Goal: Task Accomplishment & Management: Manage account settings

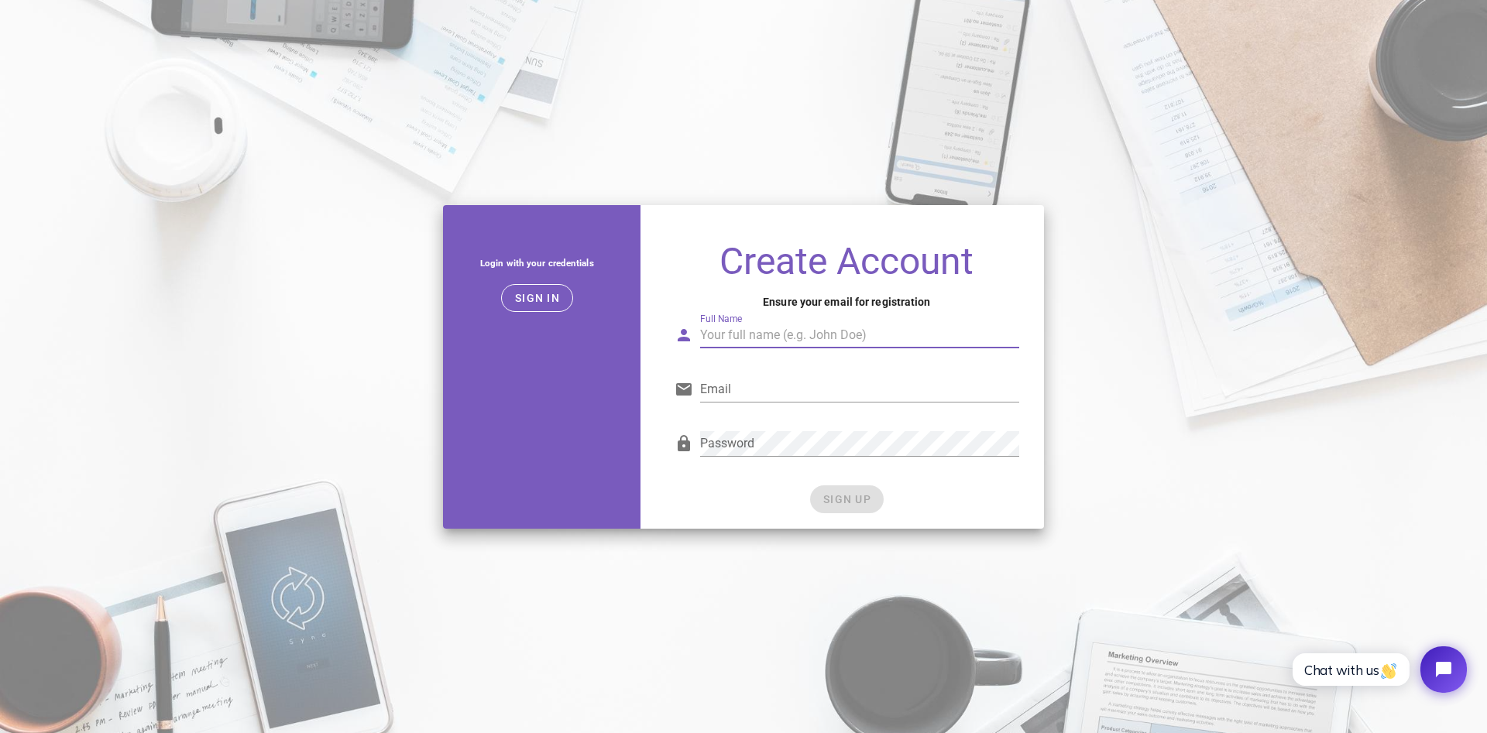
click at [742, 327] on div "Full Name" at bounding box center [859, 335] width 319 height 25
type input "Uncle Butch"
type input "accounting@unclebutchsfudge.com"
click at [845, 498] on span "SIGN UP" at bounding box center [846, 499] width 49 height 12
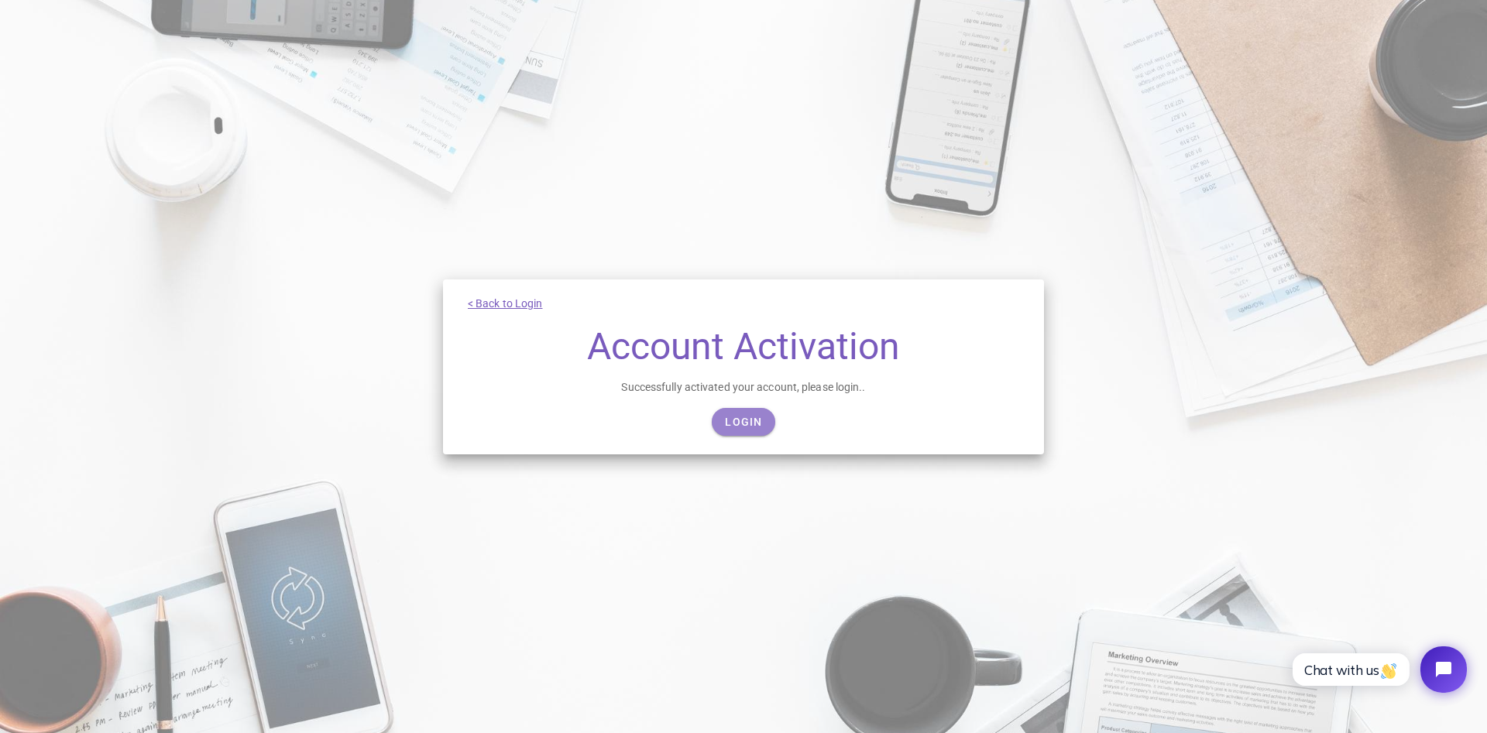
click at [738, 422] on span "Login" at bounding box center [743, 422] width 38 height 12
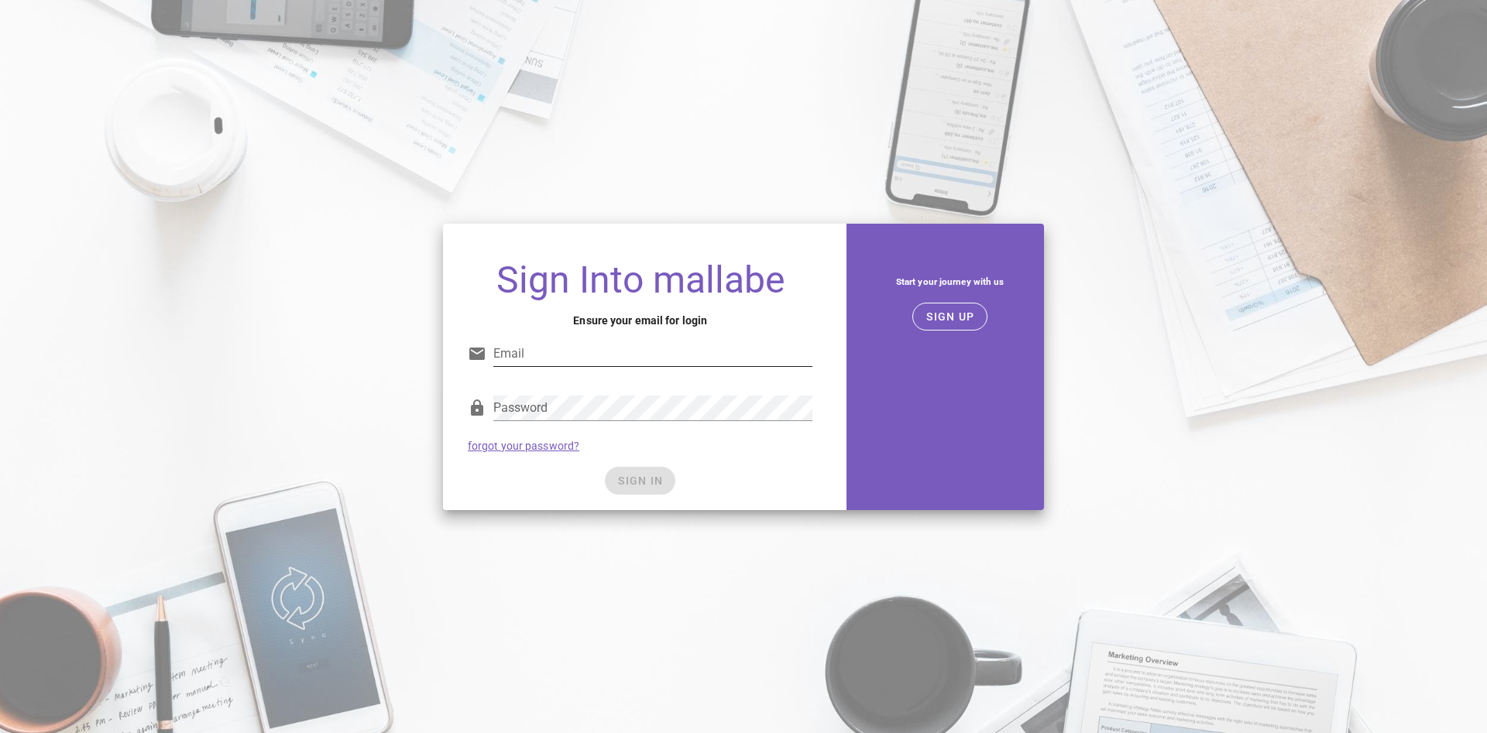
click at [613, 339] on div "Email" at bounding box center [640, 357] width 345 height 51
click at [592, 355] on input "Email" at bounding box center [652, 354] width 319 height 25
click at [577, 362] on input "Email" at bounding box center [652, 354] width 319 height 25
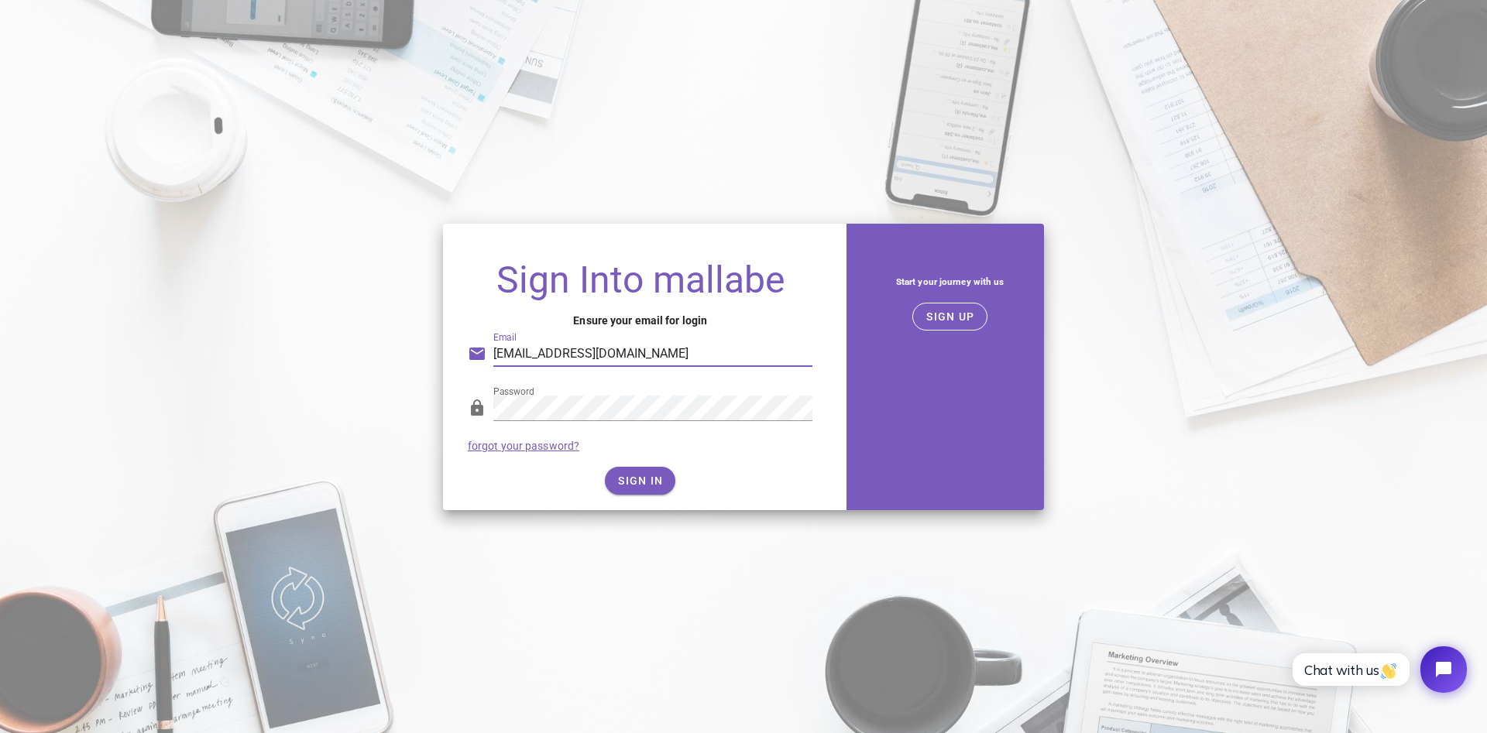
type input "accounting@unclebutchsfudge.com"
click at [633, 480] on span "SIGN IN" at bounding box center [640, 481] width 46 height 12
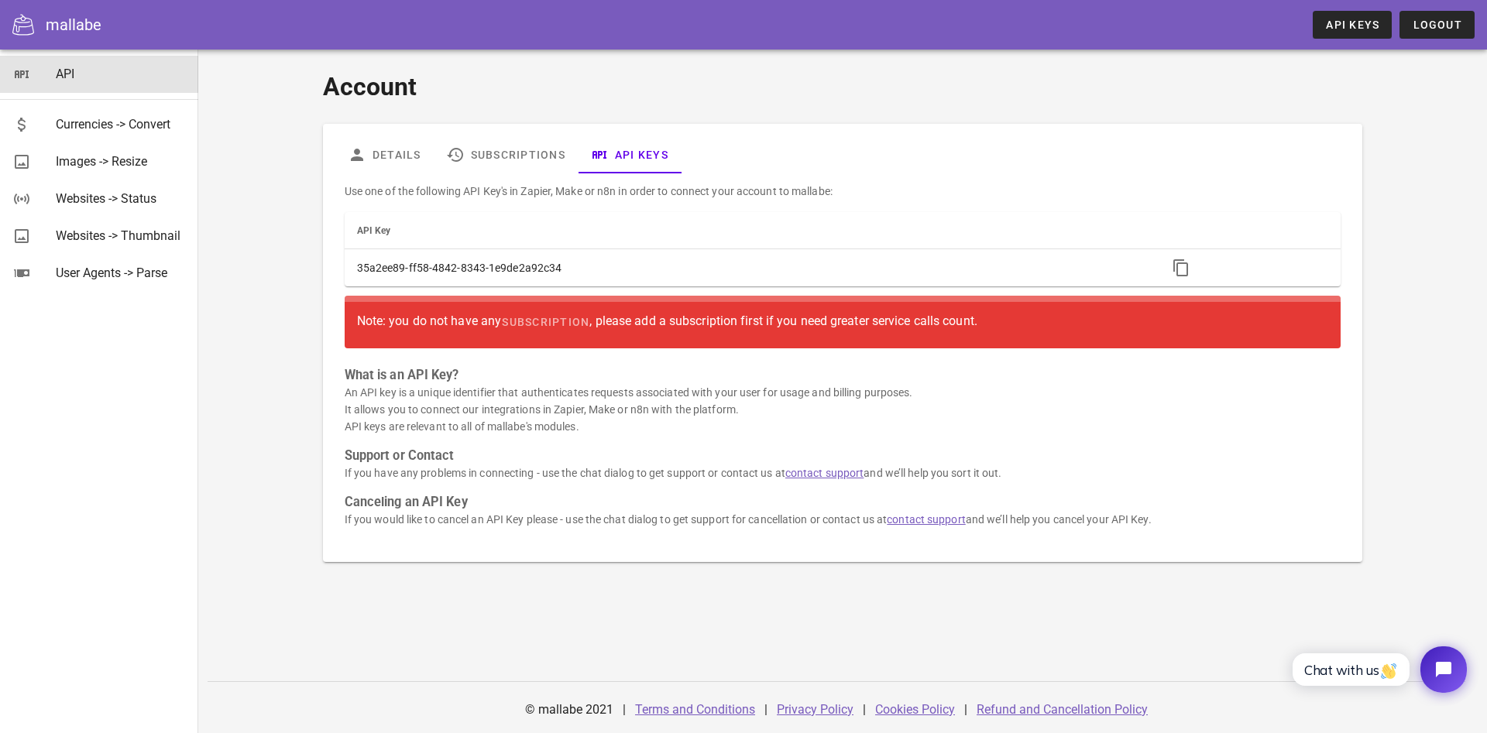
click at [62, 70] on div "API" at bounding box center [121, 74] width 130 height 15
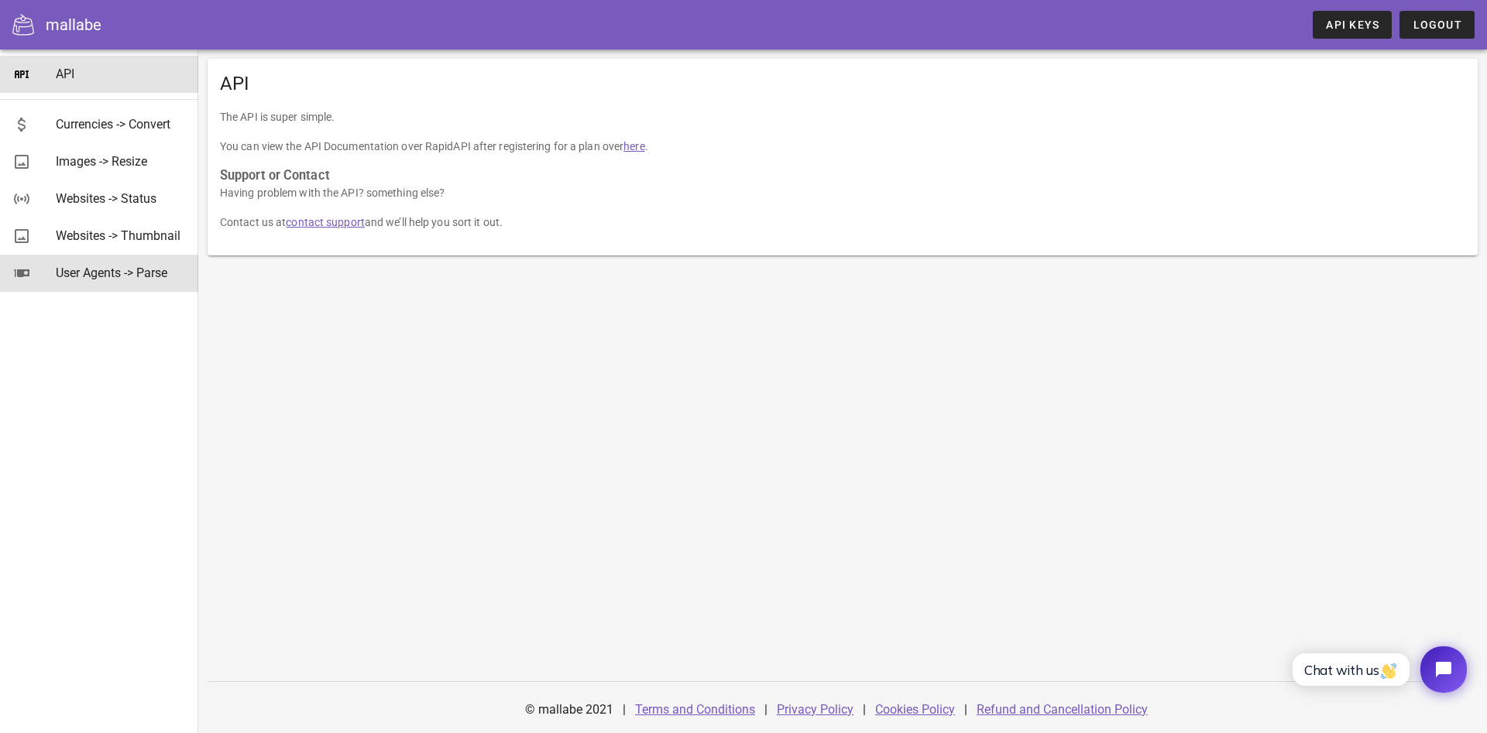
click at [86, 268] on div "User Agents -> Parse" at bounding box center [121, 273] width 130 height 15
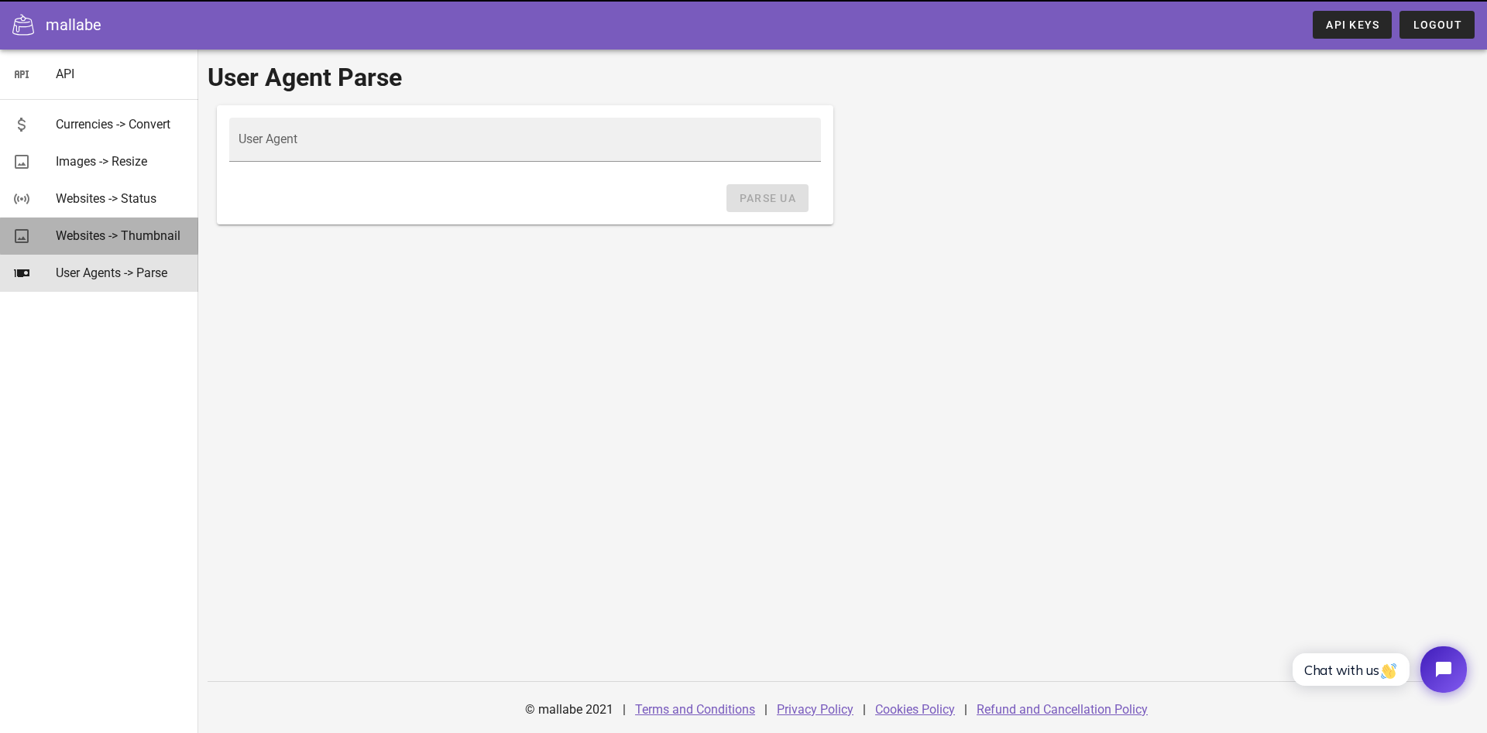
click at [89, 237] on div "Websites -> Thumbnail" at bounding box center [121, 235] width 130 height 15
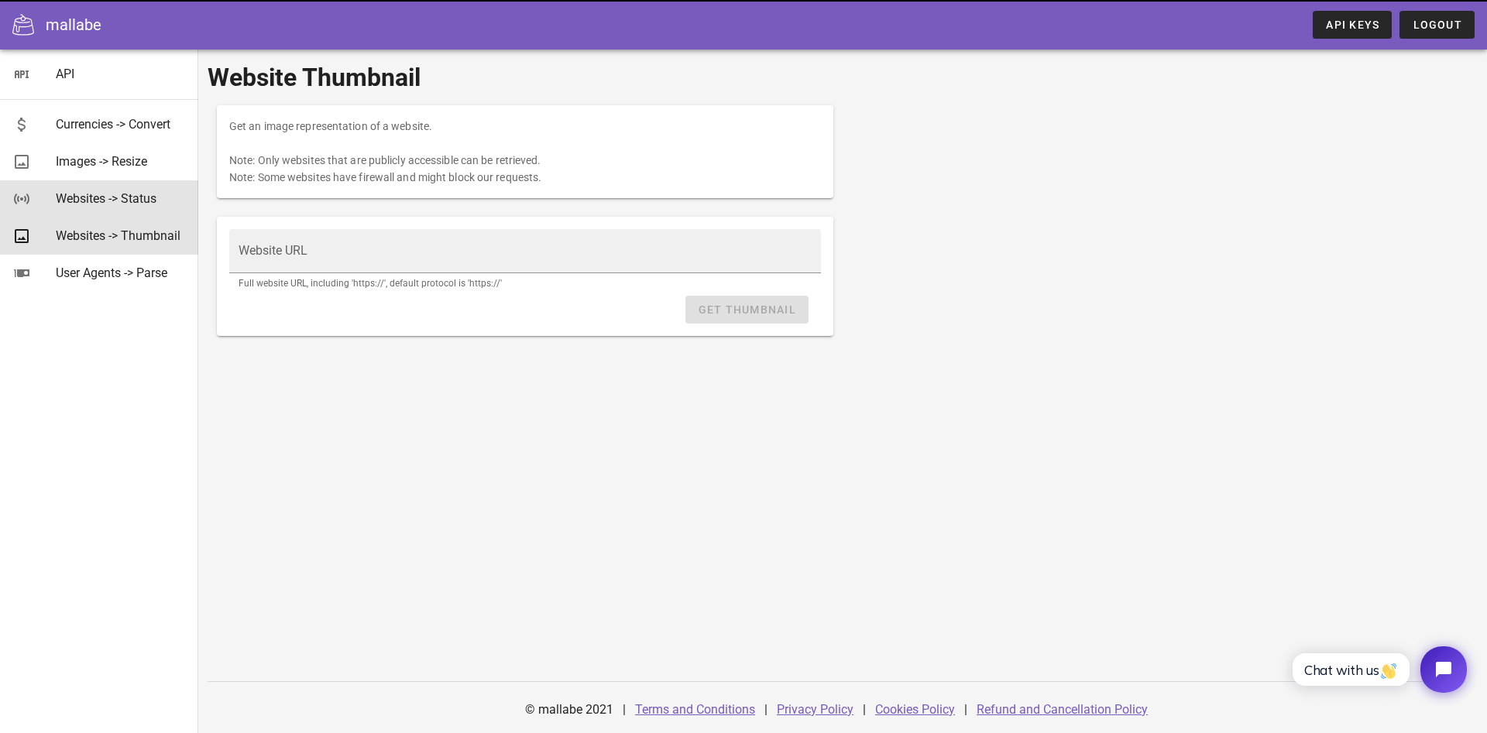
click at [94, 198] on div "Websites -> Status" at bounding box center [121, 198] width 130 height 15
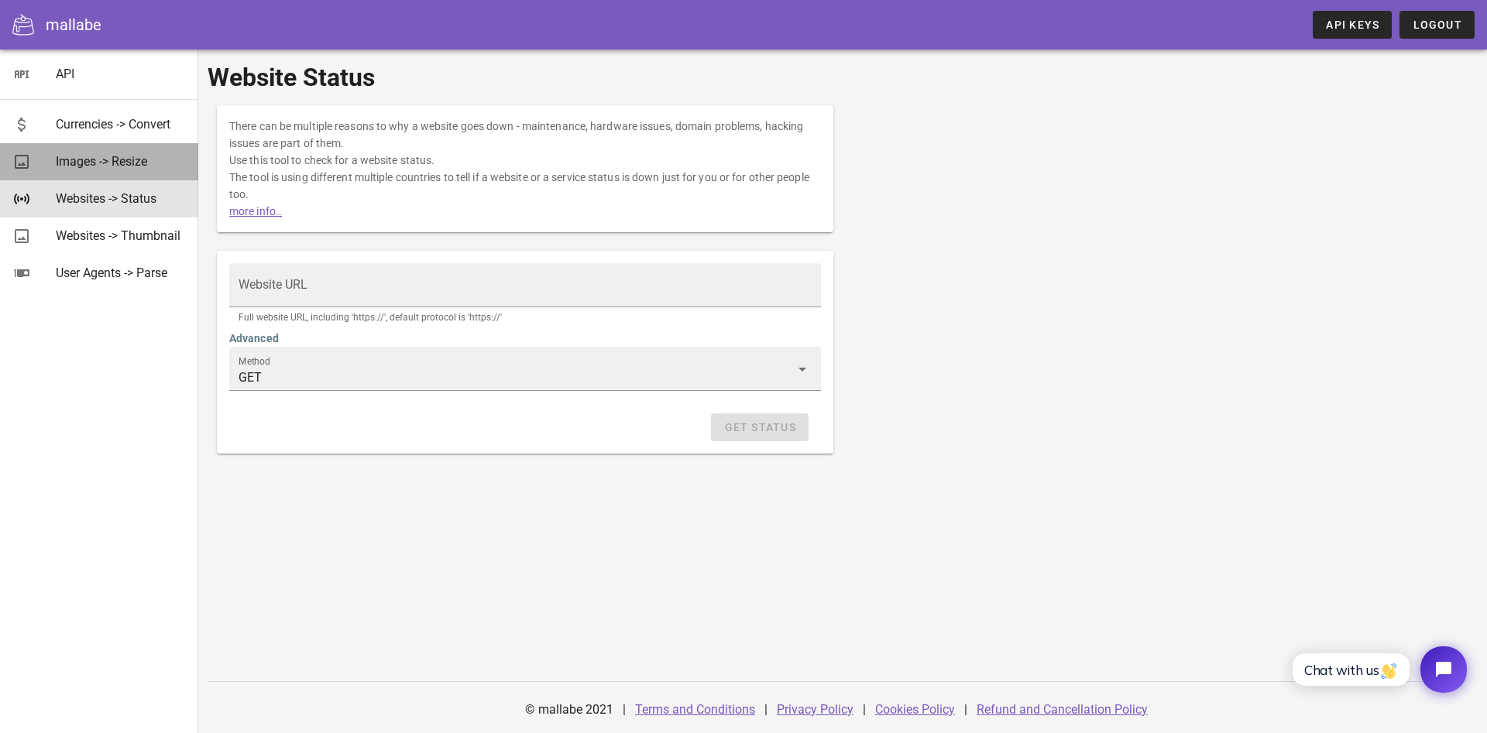
click at [53, 163] on link "Images -> Resize" at bounding box center [99, 161] width 198 height 37
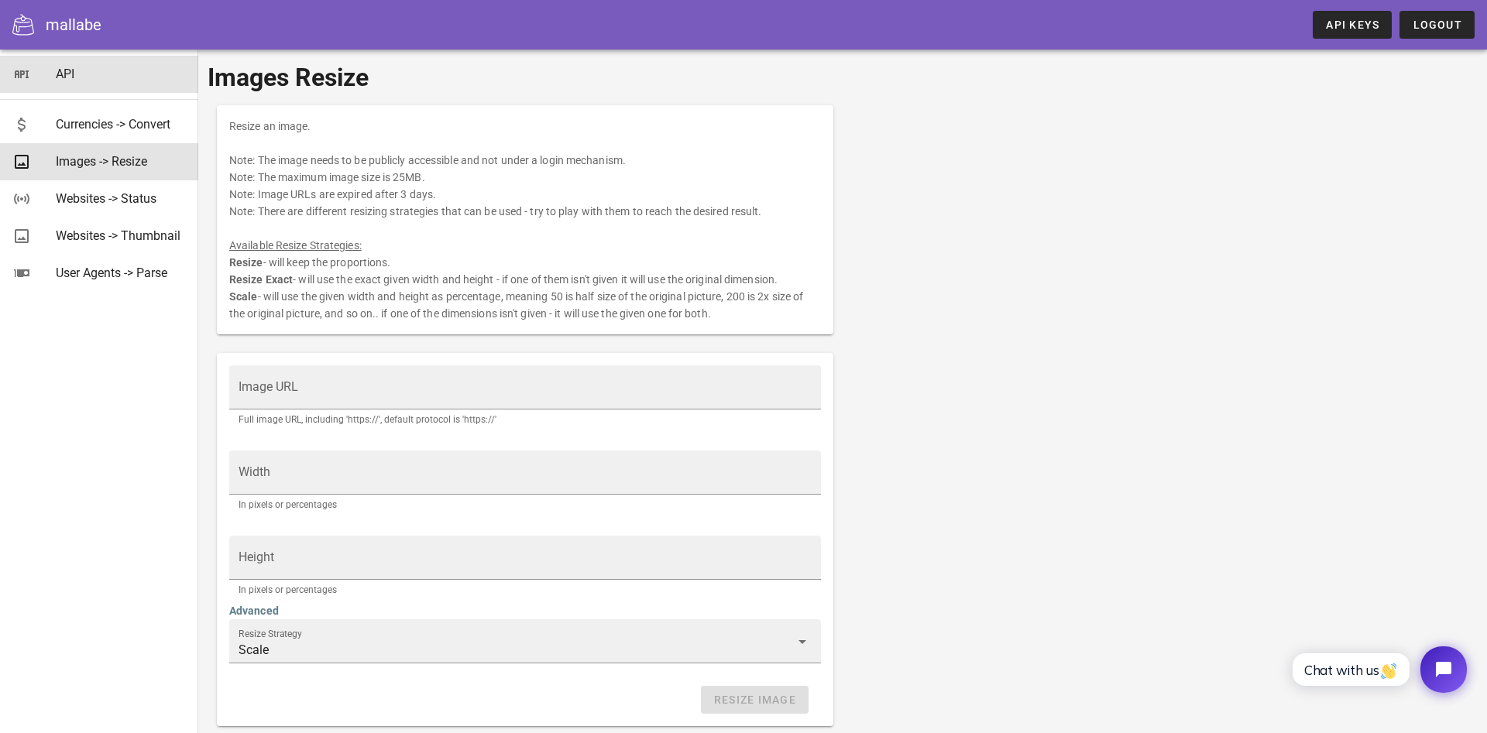
click at [57, 67] on div "API" at bounding box center [121, 73] width 130 height 33
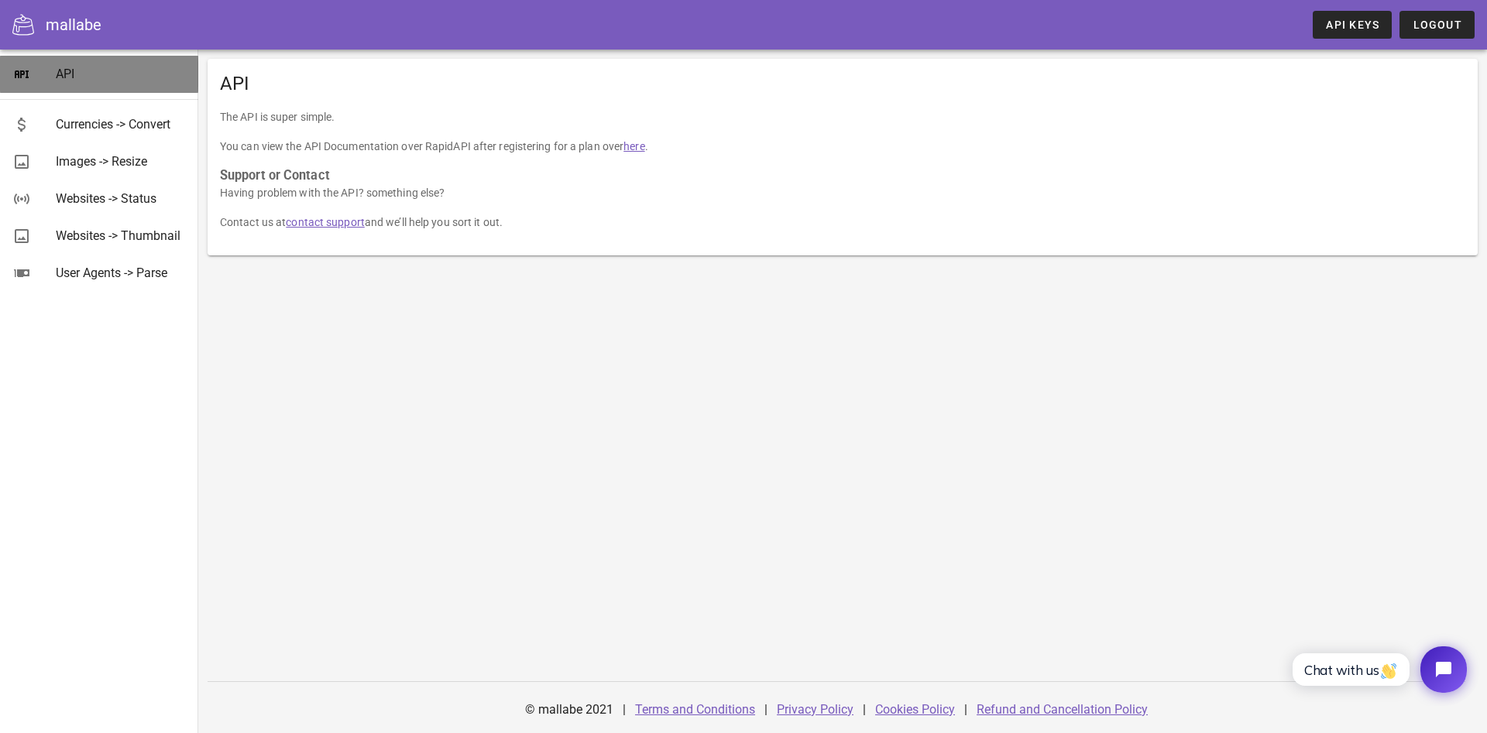
click at [67, 74] on div "API" at bounding box center [121, 74] width 130 height 15
click at [597, 7] on div "mallabe API Keys Logout" at bounding box center [743, 25] width 1487 height 50
click at [630, 221] on p "Contact us at contact support and we’ll help you sort it out." at bounding box center [842, 222] width 1245 height 17
click at [638, 145] on link "here" at bounding box center [633, 146] width 21 height 12
click at [1326, 17] on link "API Keys" at bounding box center [1352, 25] width 79 height 28
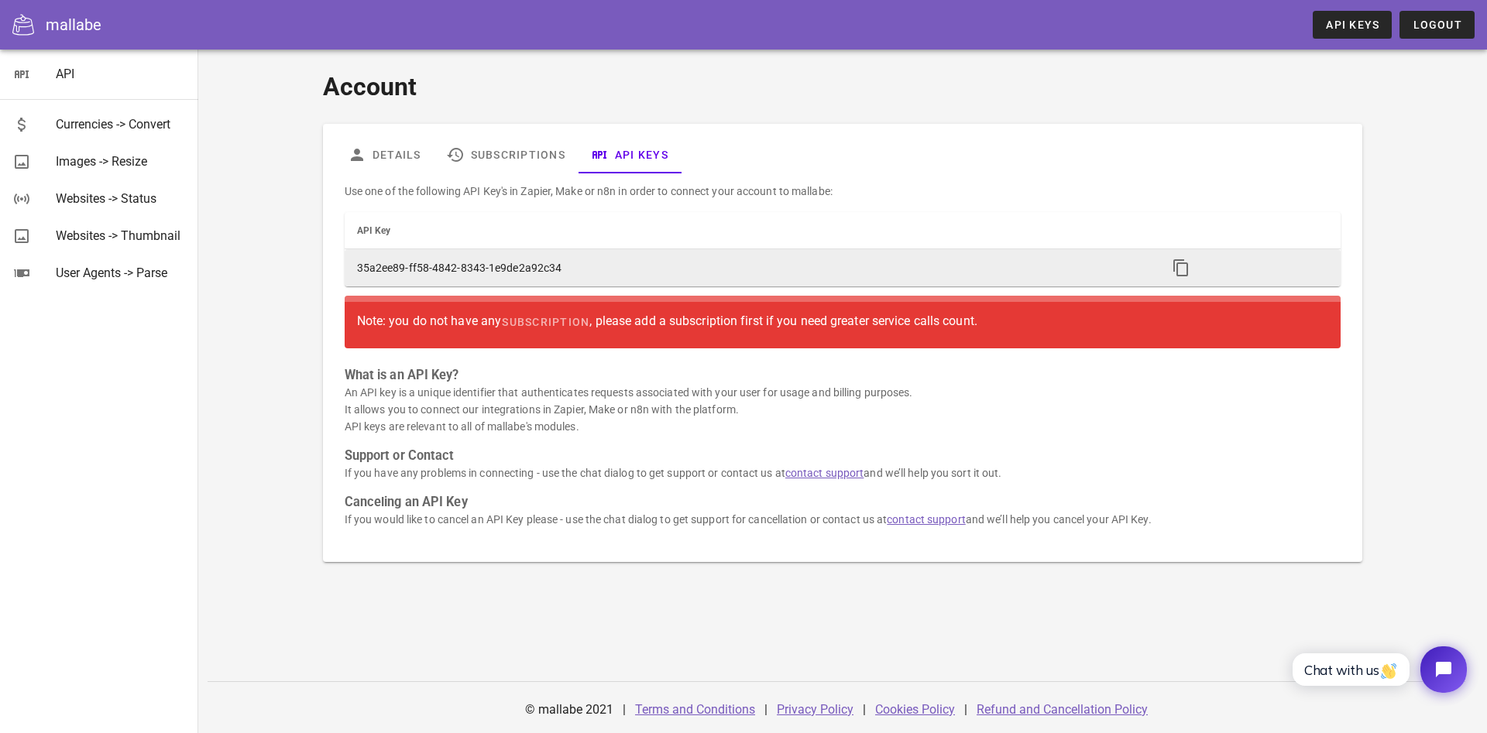
click at [424, 270] on td "35a2ee89-ff58-4842-8343-1e9de2a92c34" at bounding box center [750, 267] width 811 height 37
click at [1181, 264] on icon "button" at bounding box center [1181, 268] width 19 height 19
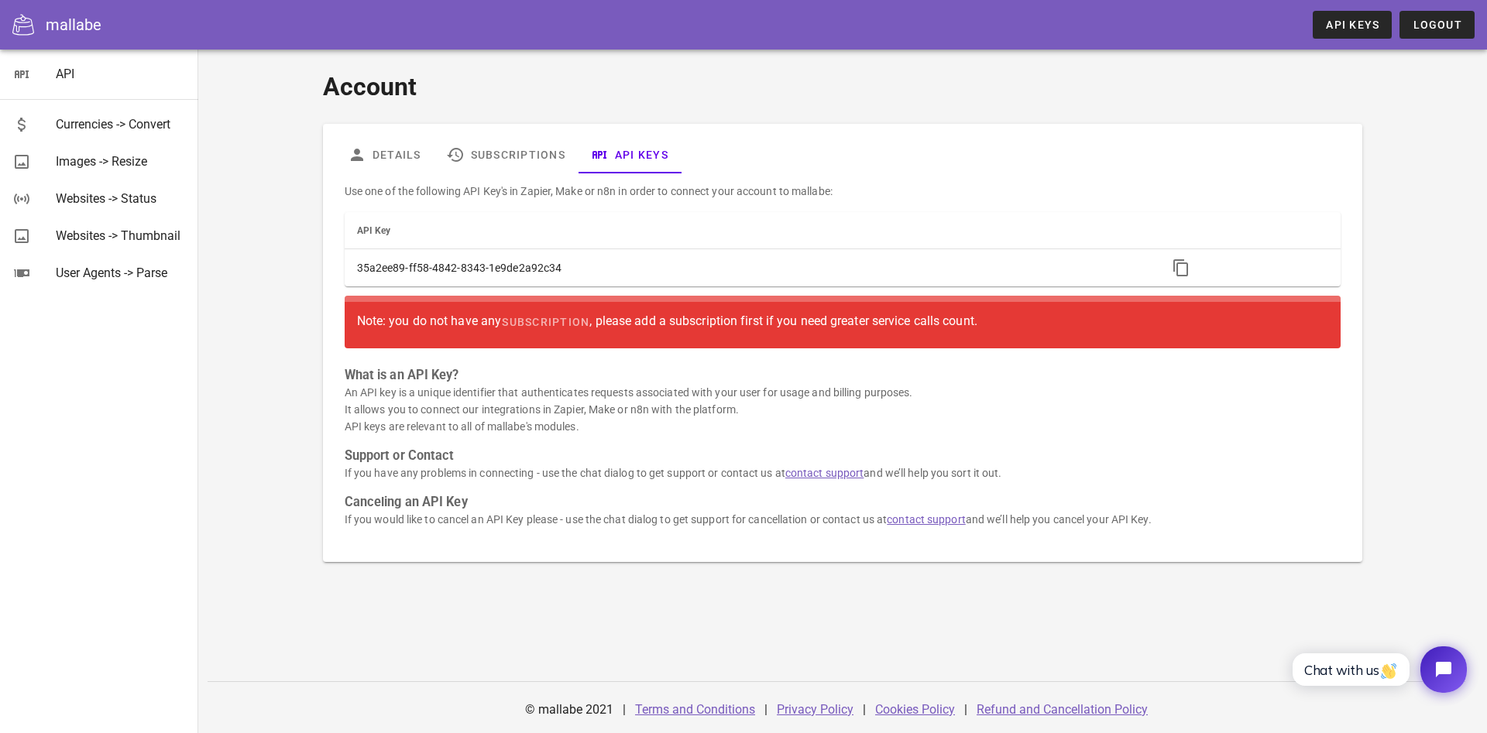
click at [498, 102] on h1 "Account" at bounding box center [843, 86] width 1040 height 37
